Goal: Transaction & Acquisition: Obtain resource

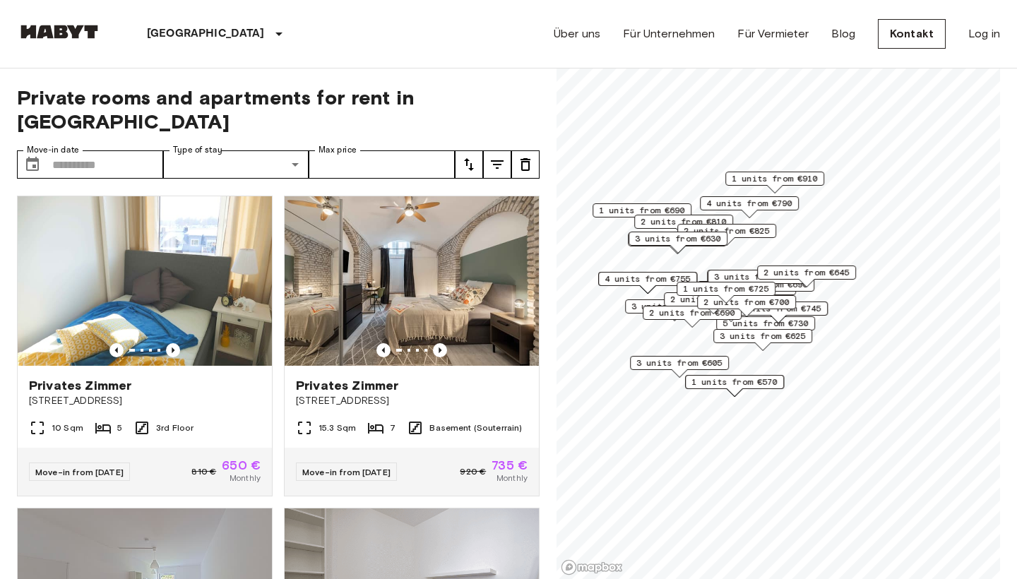
click at [777, 179] on span "1 units from €910" at bounding box center [774, 178] width 86 height 13
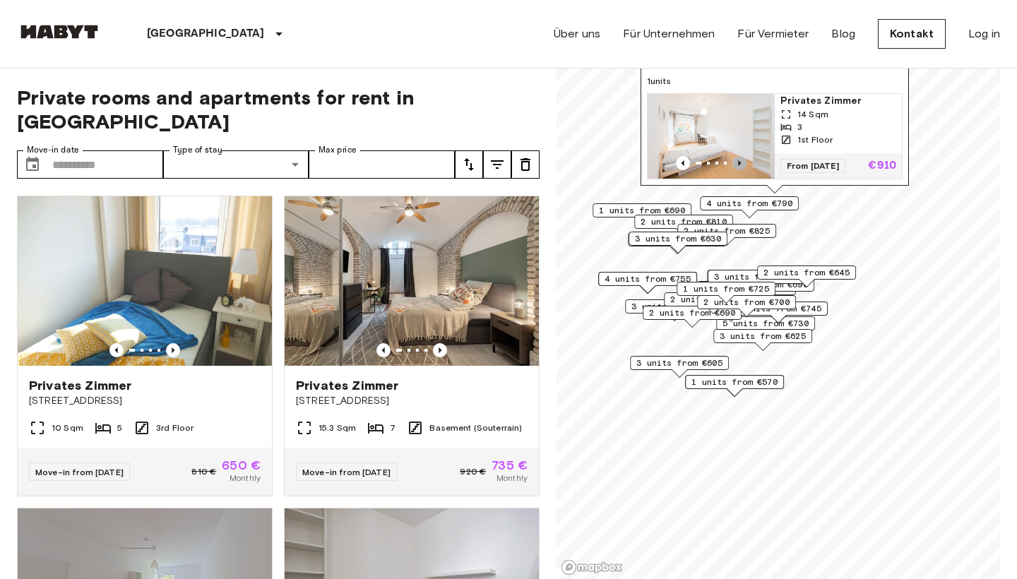
click at [737, 163] on icon "Previous image" at bounding box center [739, 163] width 14 height 14
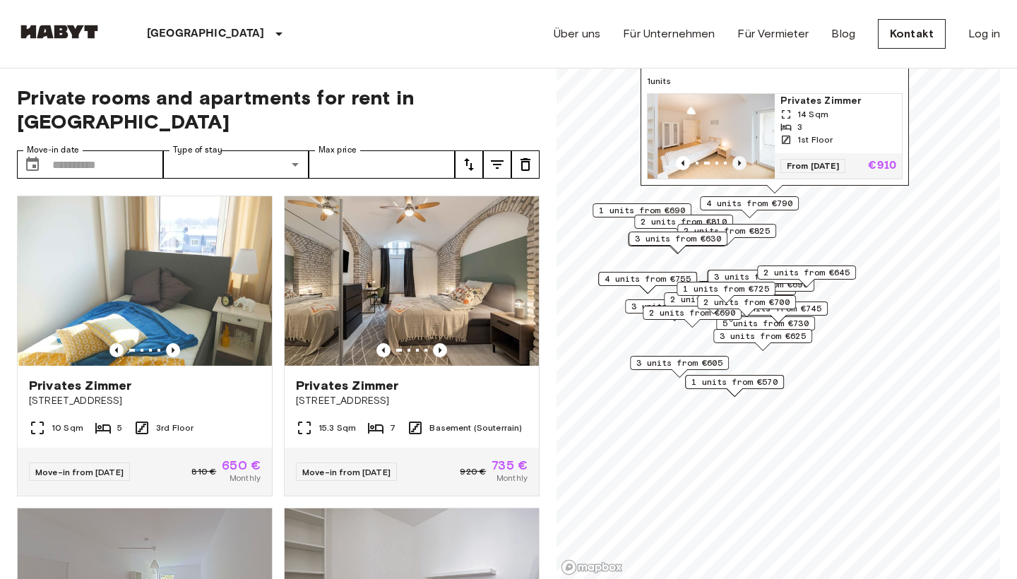
click at [737, 163] on icon "Previous image" at bounding box center [739, 163] width 14 height 14
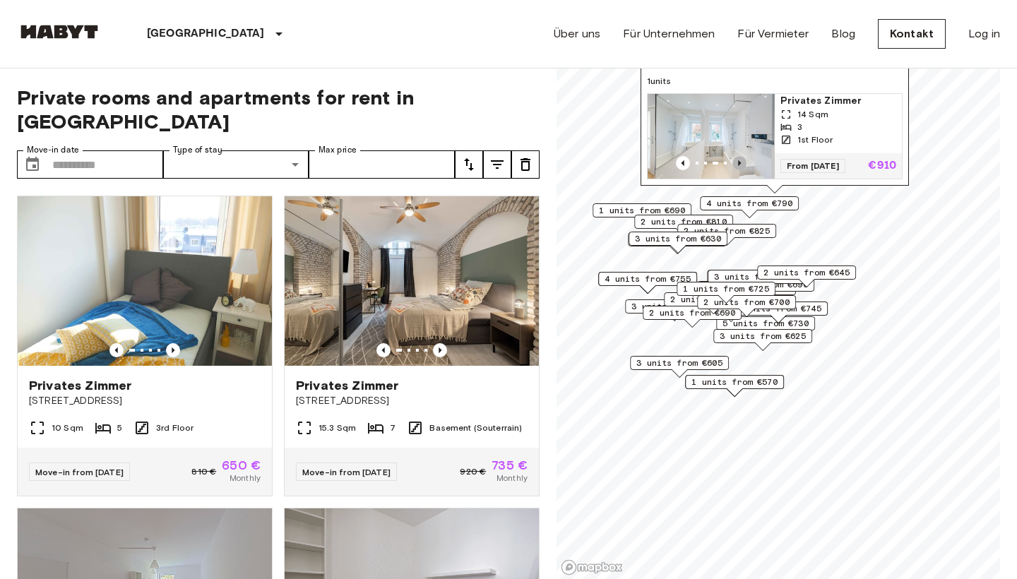
click at [737, 163] on icon "Previous image" at bounding box center [739, 163] width 14 height 14
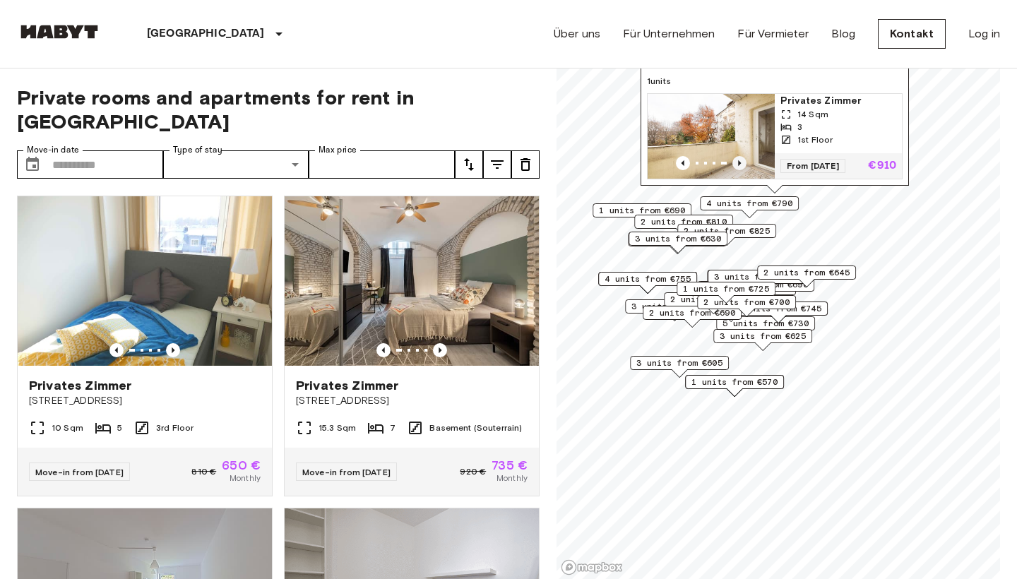
click at [737, 163] on icon "Previous image" at bounding box center [739, 163] width 14 height 14
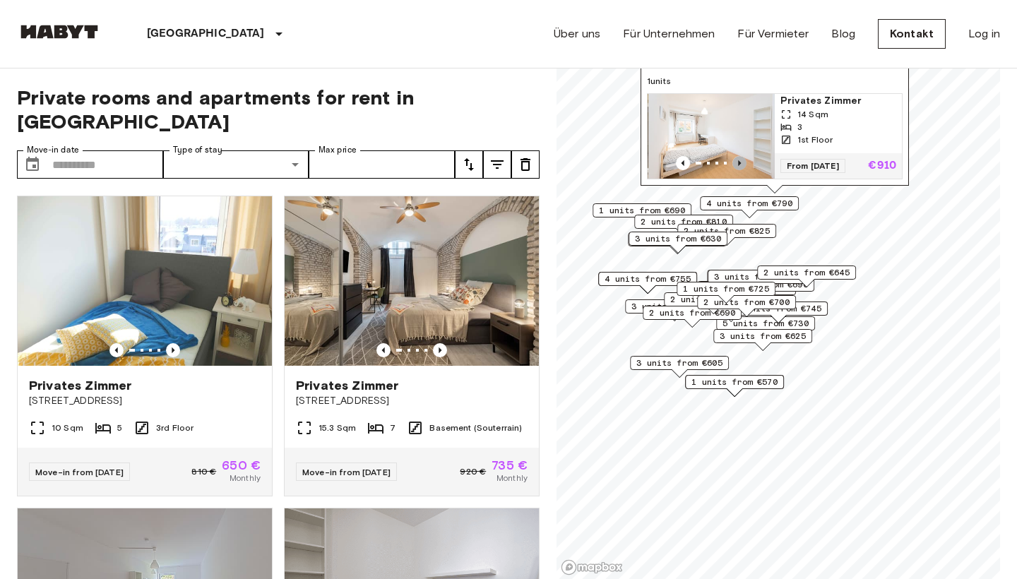
click at [737, 163] on icon "Previous image" at bounding box center [739, 163] width 14 height 14
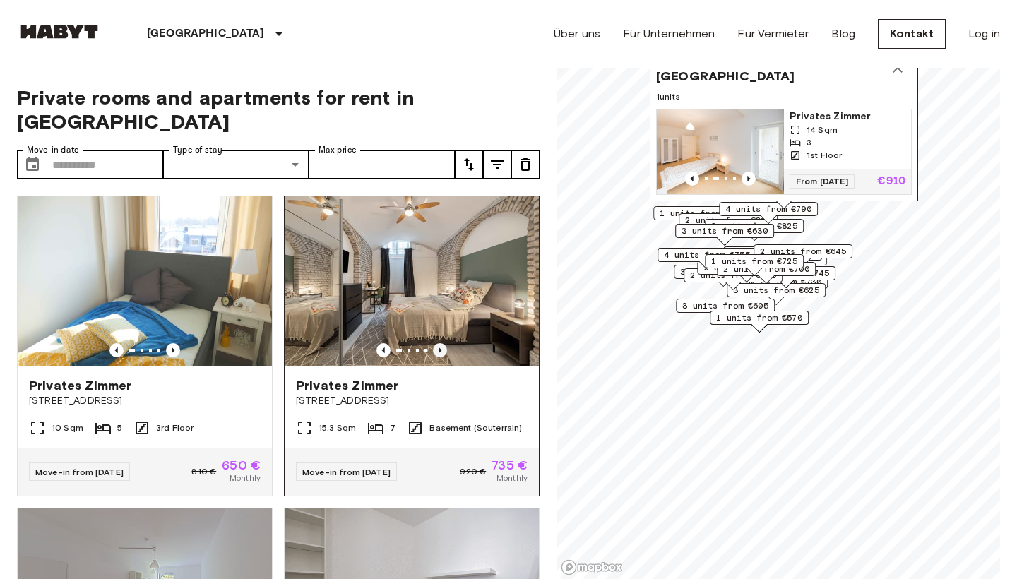
click at [436, 343] on icon "Previous image" at bounding box center [440, 350] width 14 height 14
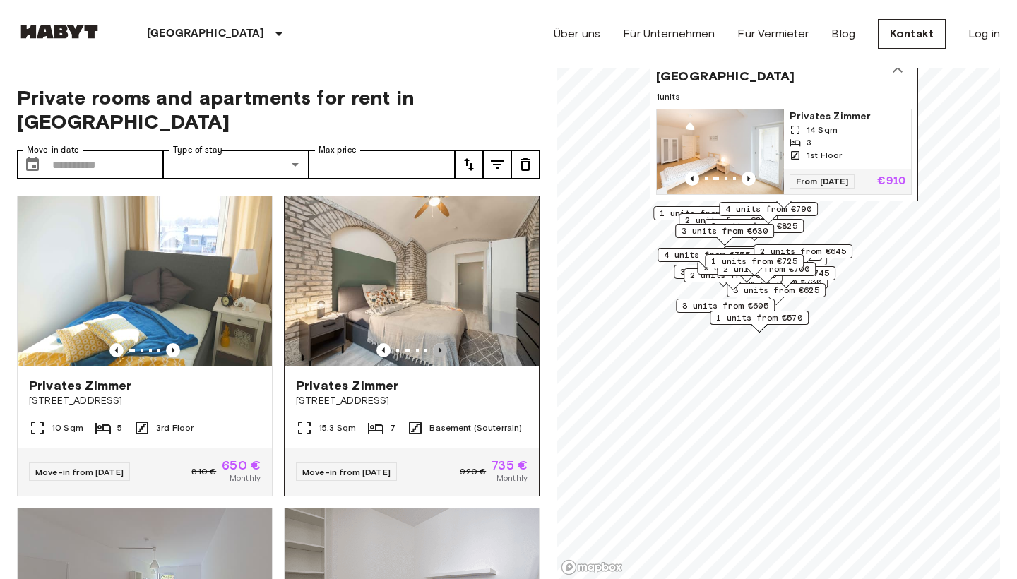
click at [436, 343] on icon "Previous image" at bounding box center [440, 350] width 14 height 14
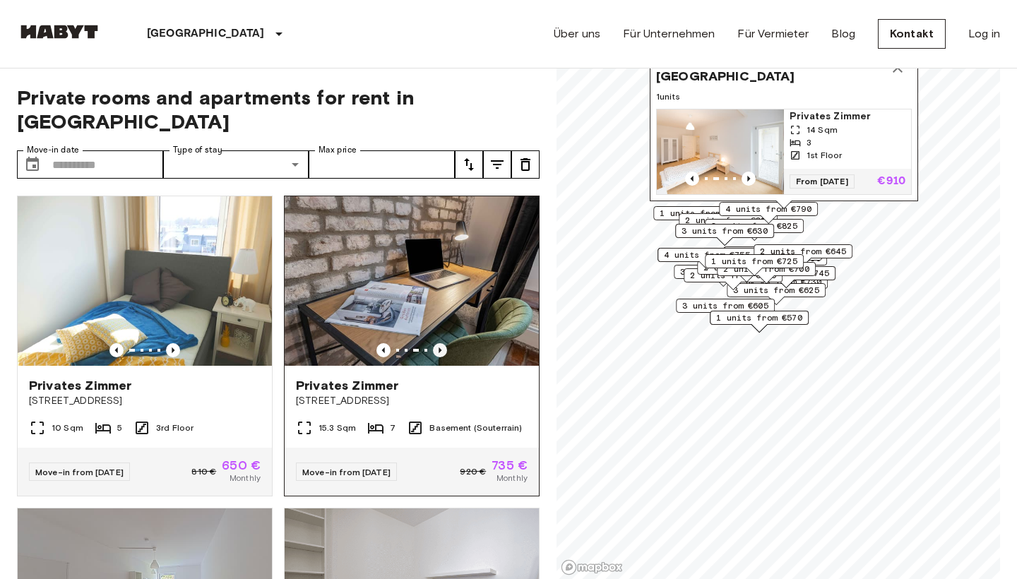
click at [436, 343] on icon "Previous image" at bounding box center [440, 350] width 14 height 14
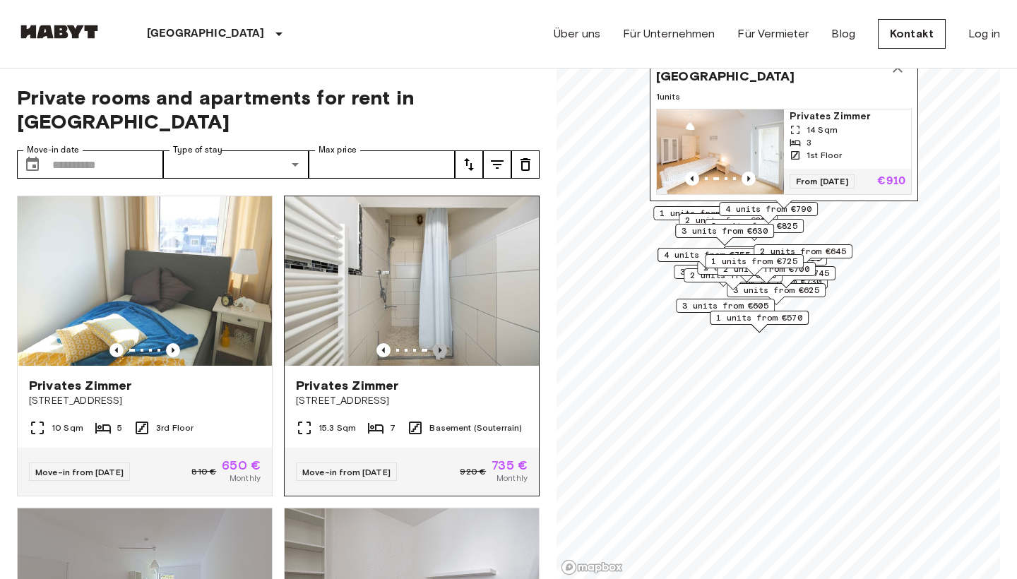
click at [436, 343] on icon "Previous image" at bounding box center [440, 350] width 14 height 14
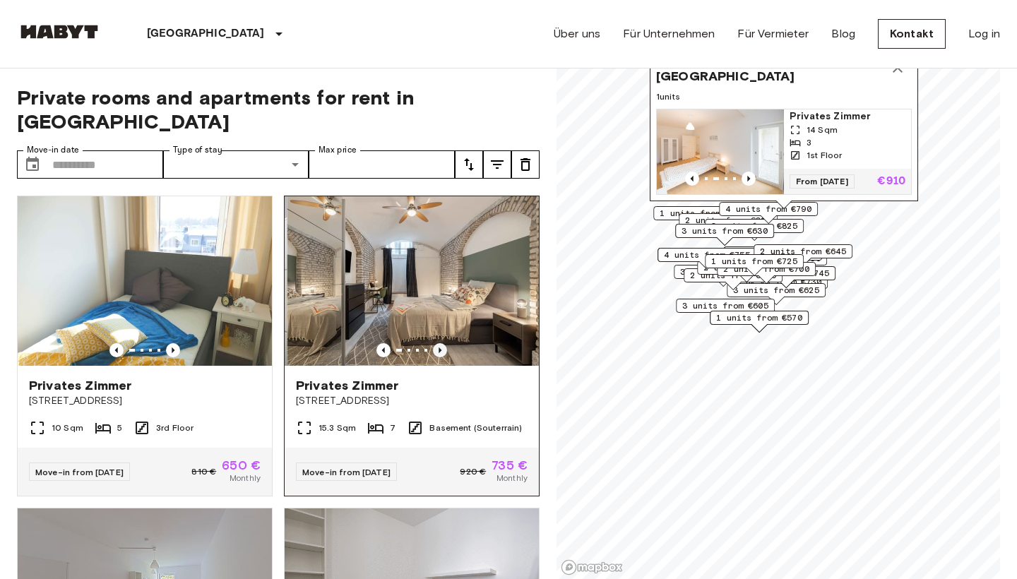
click at [436, 343] on icon "Previous image" at bounding box center [440, 350] width 14 height 14
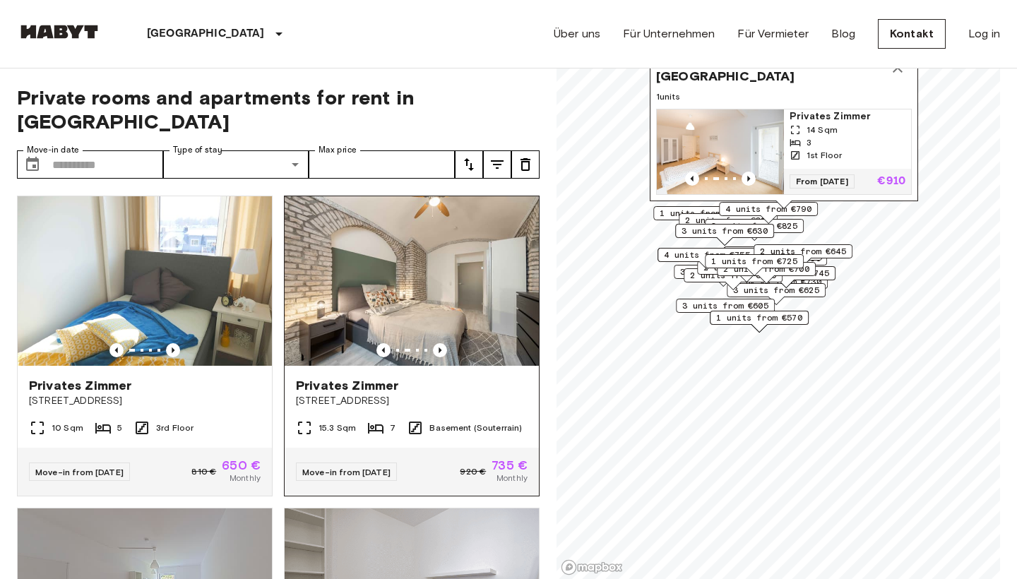
click at [337, 394] on span "[STREET_ADDRESS]" at bounding box center [412, 401] width 232 height 14
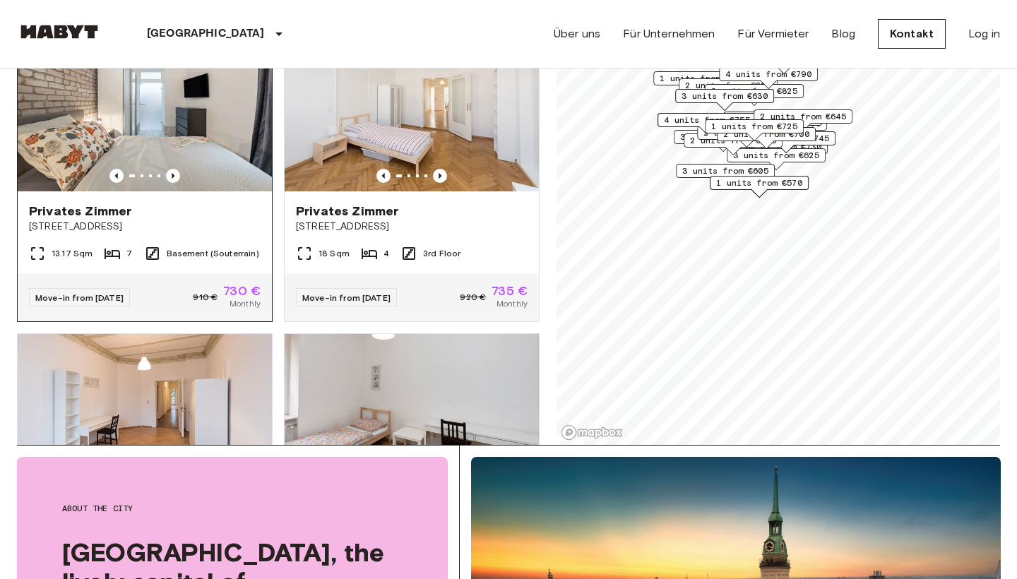
scroll to position [996, 0]
